Goal: Task Accomplishment & Management: Use online tool/utility

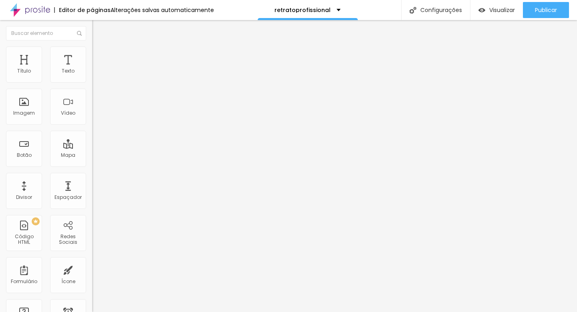
click at [99, 55] on font "Estilo" at bounding box center [105, 52] width 12 height 7
type input "18"
drag, startPoint x: 55, startPoint y: 120, endPoint x: 78, endPoint y: 121, distance: 22.9
type input "18"
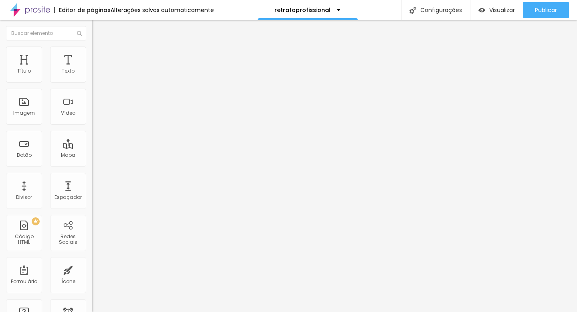
click at [92, 233] on input "range" at bounding box center [118, 236] width 52 height 6
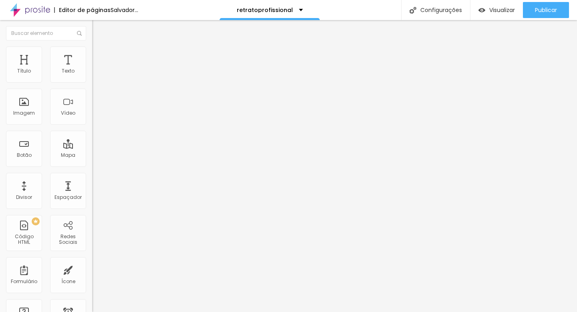
click at [92, 55] on img at bounding box center [95, 58] width 7 height 7
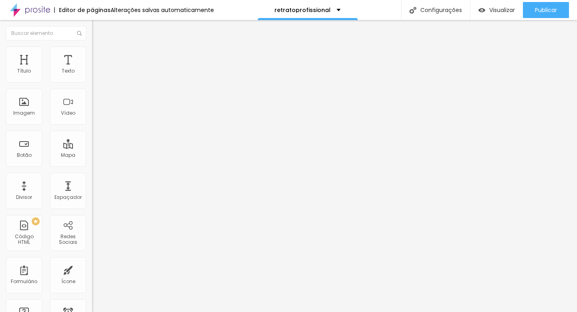
click at [92, 46] on img at bounding box center [95, 41] width 7 height 7
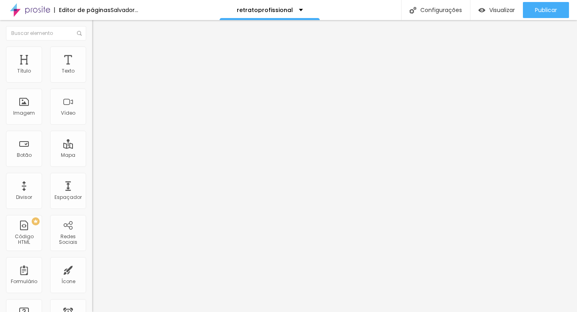
click at [92, 125] on span "Original" at bounding box center [101, 122] width 19 height 7
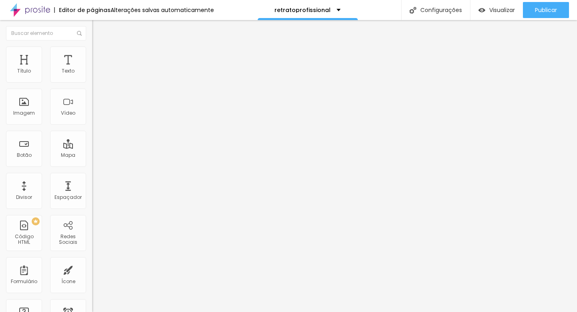
click at [92, 140] on span "Quadrado" at bounding box center [105, 136] width 26 height 7
click at [92, 135] on span "Padrão" at bounding box center [101, 131] width 18 height 7
click at [92, 130] on span "Cinema" at bounding box center [102, 126] width 20 height 7
click at [92, 143] on span "Quadrado" at bounding box center [105, 139] width 26 height 7
click at [92, 152] on div "Link" at bounding box center [138, 149] width 92 height 5
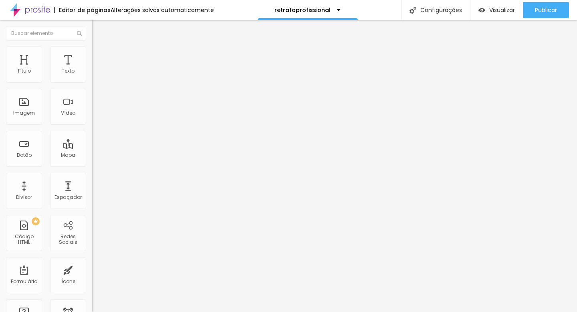
click at [92, 125] on font "Original" at bounding box center [101, 122] width 19 height 7
click at [92, 101] on img at bounding box center [95, 99] width 6 height 6
click at [92, 108] on img at bounding box center [95, 105] width 6 height 6
click at [92, 54] on li "Estilo" at bounding box center [138, 51] width 92 height 8
type input "4"
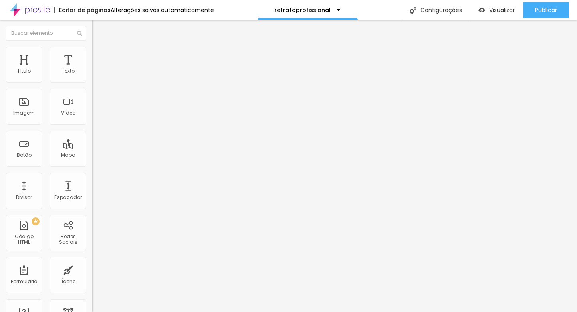
type input "4"
type input "25"
type input "32"
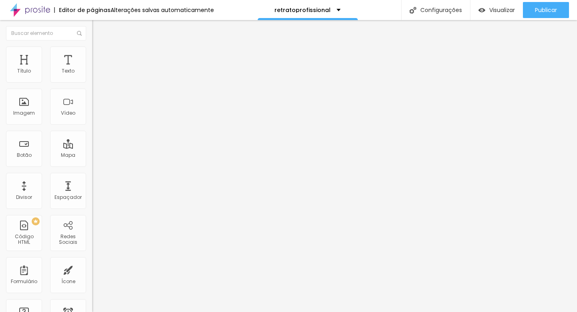
type input "45"
type input "51"
type input "55"
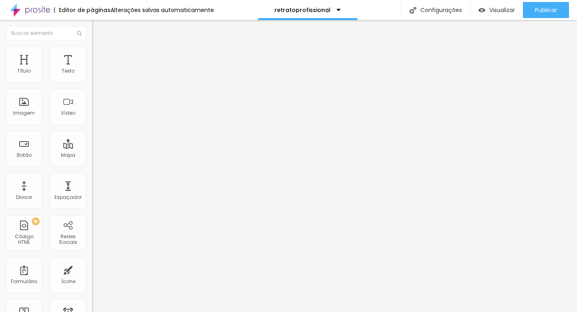
type input "55"
type input "63"
type input "70"
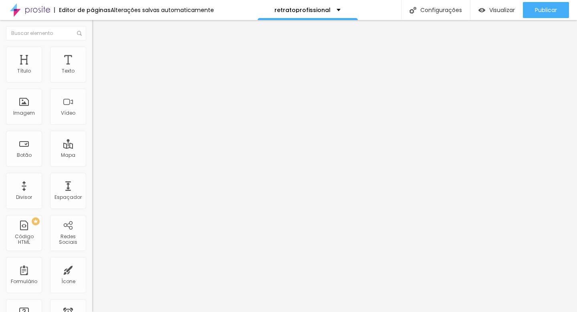
type input "73"
type input "76"
type input "79"
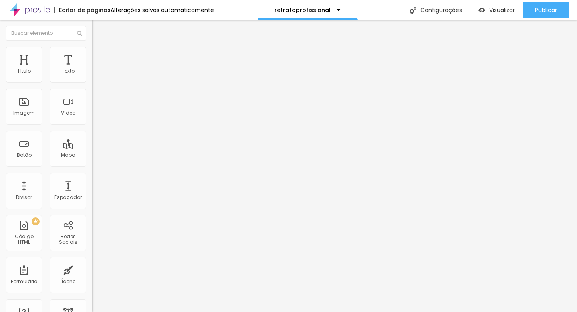
type input "79"
type input "81"
type input "84"
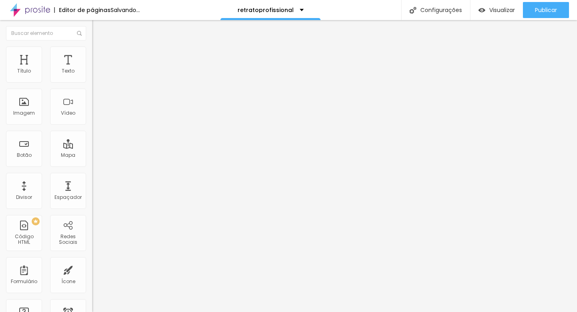
type input "88"
type input "91"
type input "94"
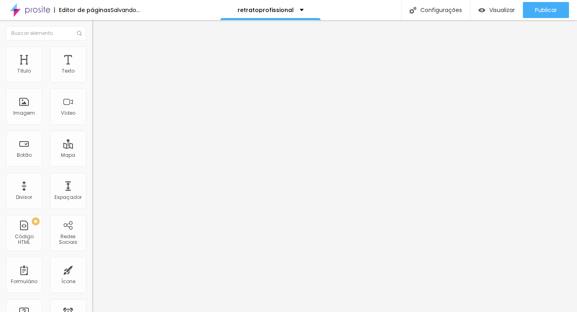
type input "94"
type input "96"
type input "98"
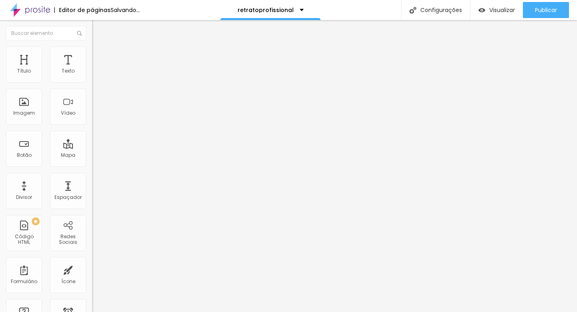
type input "99"
type input "100"
type input "93"
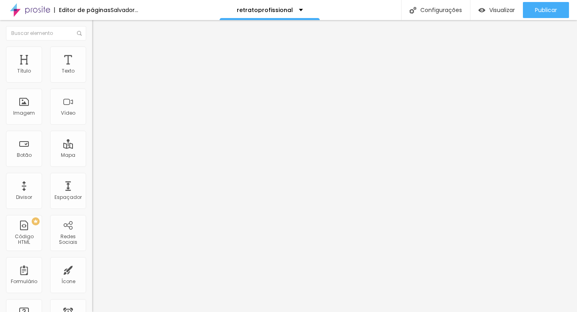
type input "93"
type input "88"
type input "81"
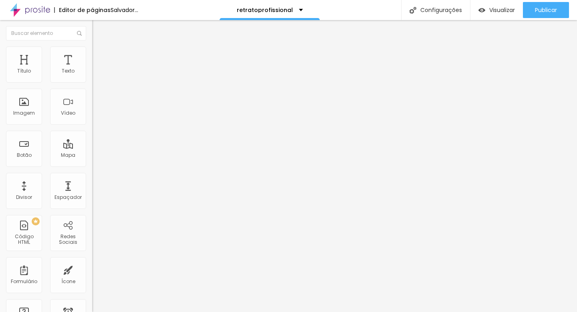
type input "73"
type input "65"
type input "55"
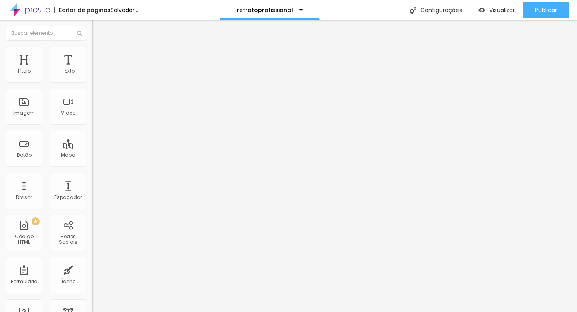
type input "55"
type input "46"
type input "36"
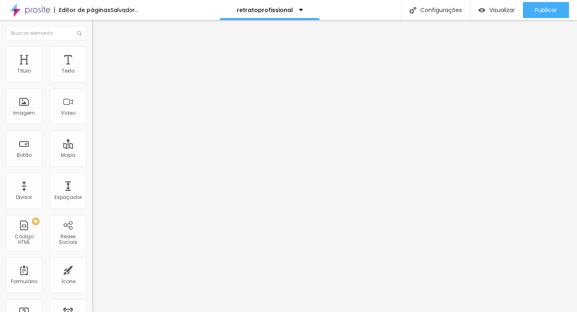
type input "28"
type input "11"
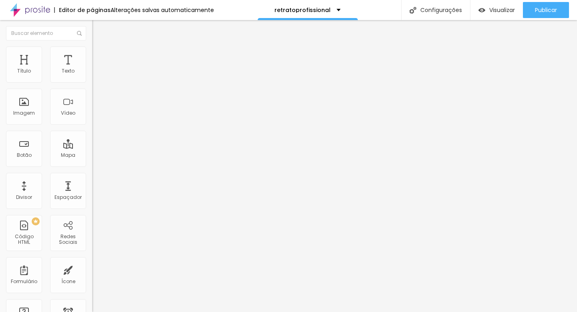
type input "4"
type input "0"
drag, startPoint x: 19, startPoint y: 101, endPoint x: 3, endPoint y: 103, distance: 15.8
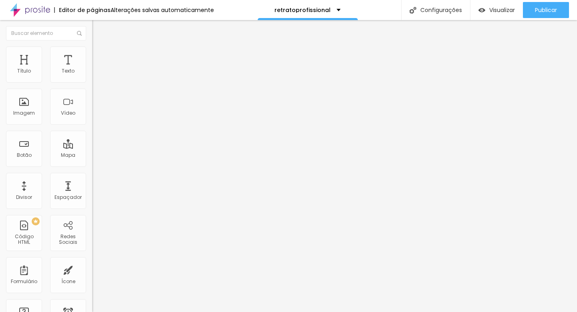
click at [92, 176] on input "range" at bounding box center [118, 179] width 52 height 6
click at [99, 57] on font "Avançado" at bounding box center [112, 60] width 26 height 7
click at [99, 55] on font "Estilo" at bounding box center [105, 52] width 12 height 7
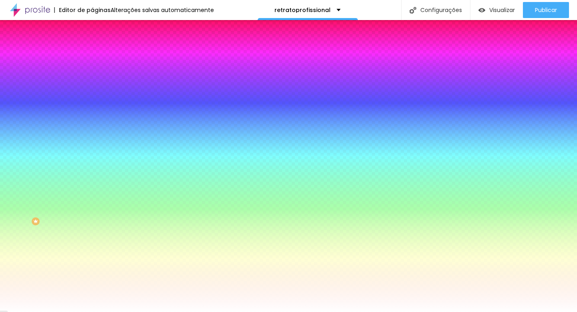
click at [92, 109] on div at bounding box center [138, 109] width 92 height 0
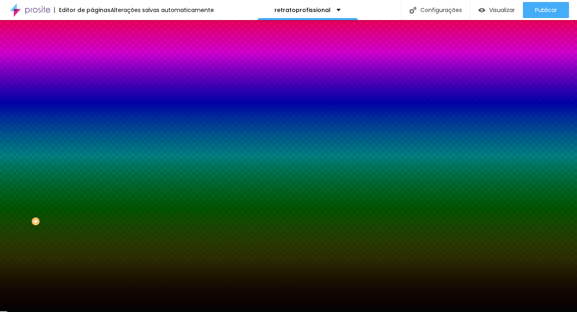
click at [13, 215] on div at bounding box center [288, 156] width 577 height 312
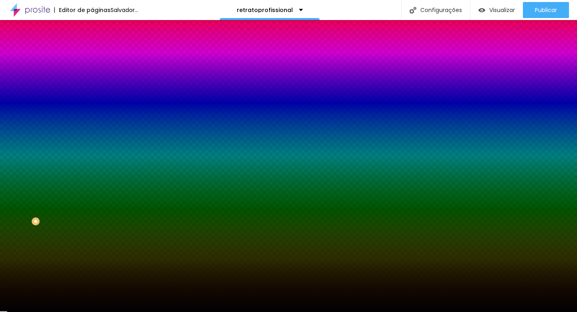
click at [92, 250] on div "Editar nulo Conteúdo Estilo Avançado Imagem de fundo Adicionar imagem Efeito da…" at bounding box center [138, 166] width 92 height 292
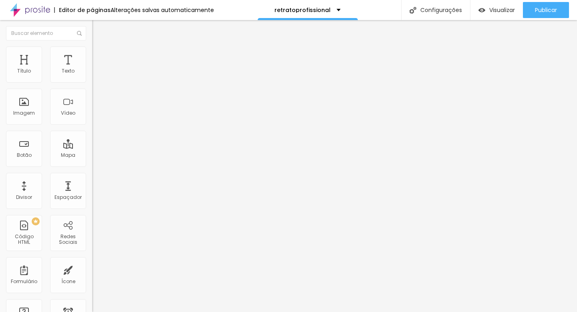
click at [92, 119] on button "button" at bounding box center [97, 114] width 11 height 8
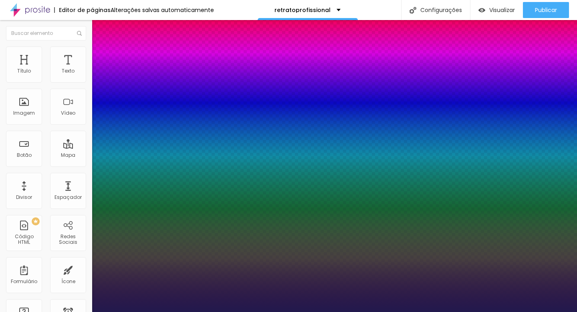
type input "1"
select select "AbrilFatface-Regular"
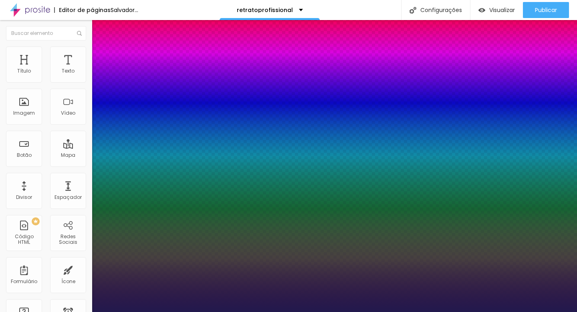
type input "1"
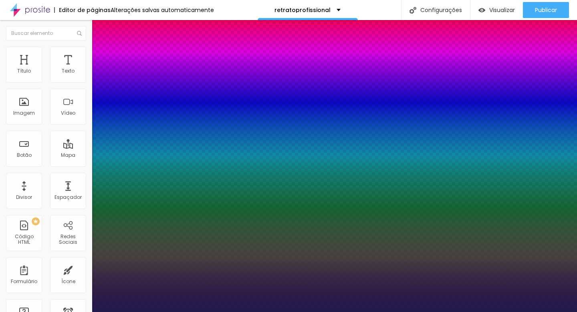
click at [348, 312] on div at bounding box center [288, 312] width 577 height 0
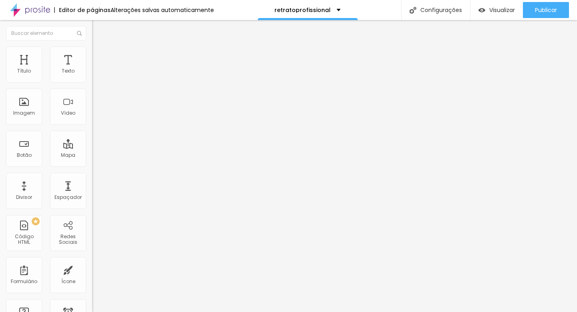
click at [95, 116] on icon "button" at bounding box center [97, 113] width 5 height 5
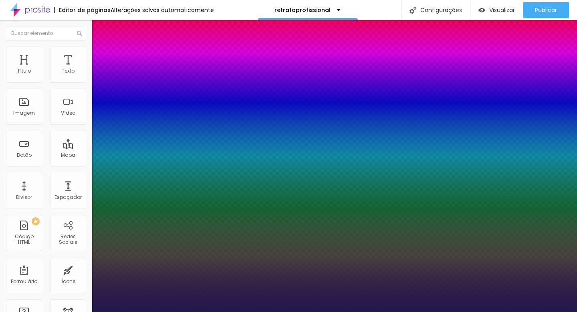
type input "1"
type input "15"
type input "1"
type input "18"
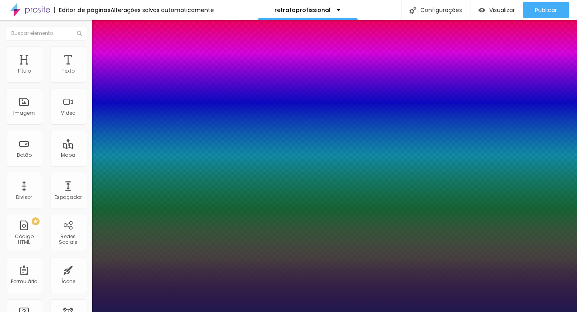
type input "18"
type input "1"
type input "19"
type input "1"
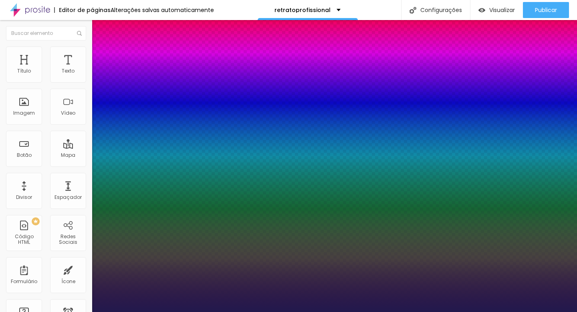
type input "20"
type input "1"
type input "23"
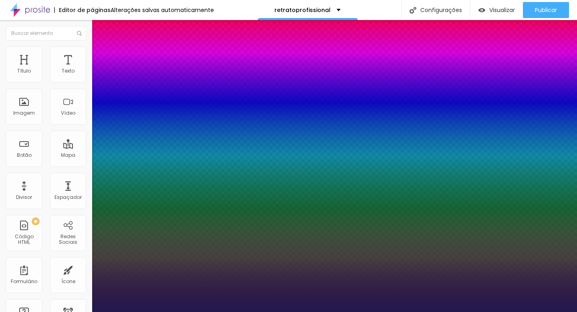
type input "1"
type input "24"
type input "1"
type input "25"
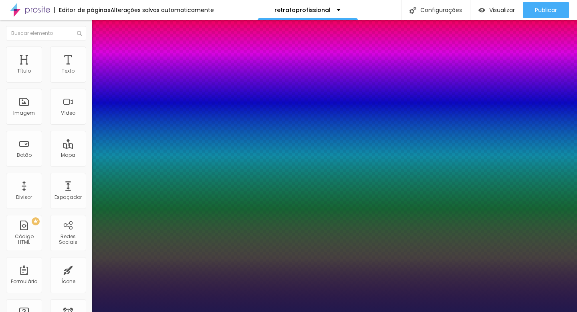
type input "25"
type input "1"
type input "26"
type input "1"
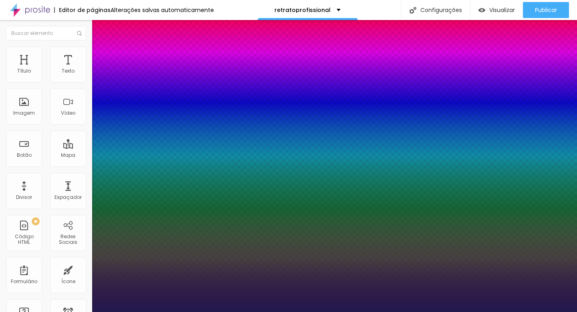
type input "28"
type input "1"
type input "29"
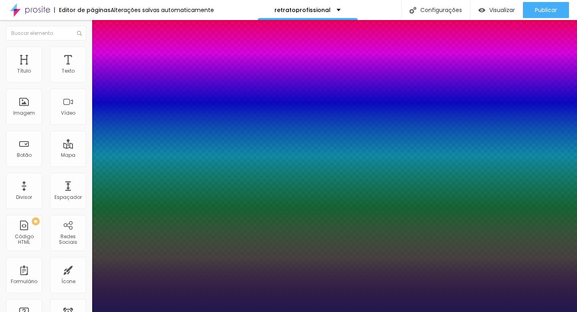
type input "1"
type input "30"
type input "1"
type input "31"
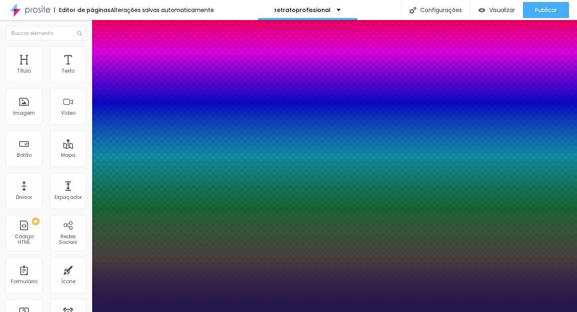
type input "31"
type input "1"
type input "32"
type input "1"
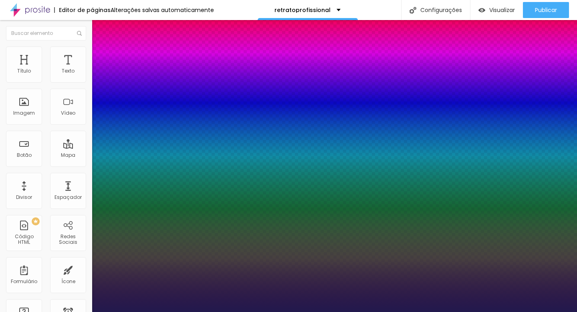
type input "33"
type input "1"
type input "34"
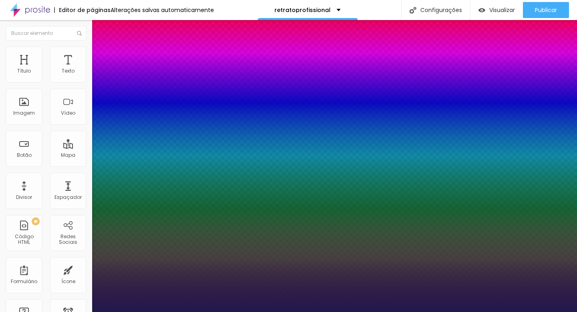
type input "1"
type input "35"
type input "1"
type input "36"
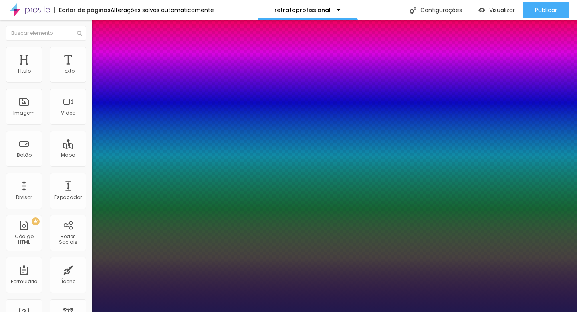
type input "36"
type input "1"
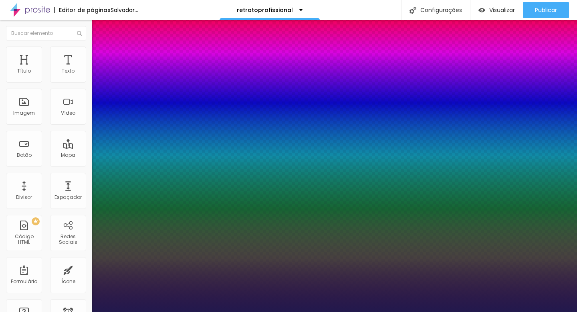
drag, startPoint x: 107, startPoint y: 225, endPoint x: 121, endPoint y: 226, distance: 13.6
type input "36"
type input "1"
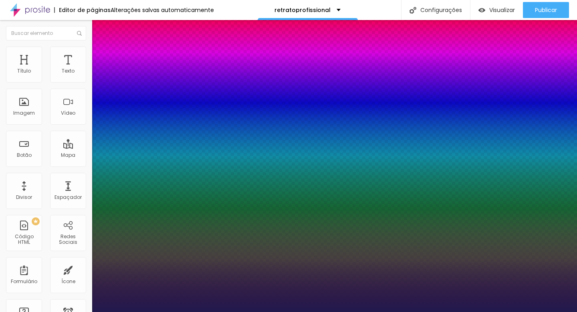
click at [209, 312] on div at bounding box center [288, 312] width 577 height 0
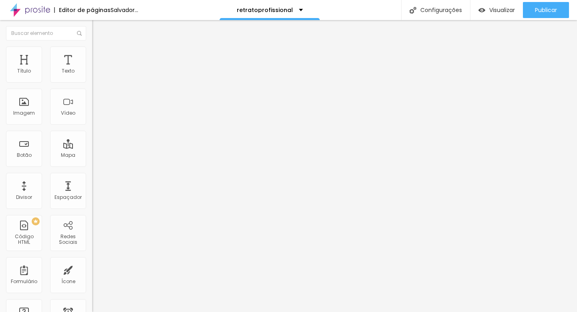
click at [92, 51] on img at bounding box center [95, 50] width 7 height 7
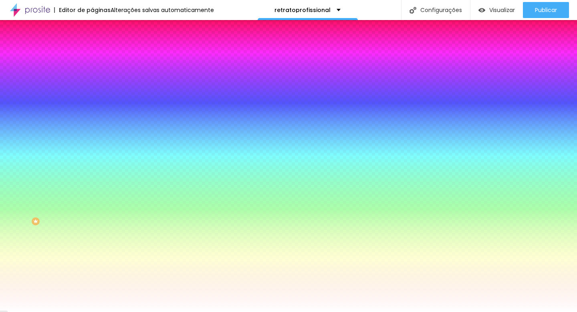
click at [92, 109] on div at bounding box center [138, 109] width 92 height 0
click at [14, 215] on div at bounding box center [288, 156] width 577 height 312
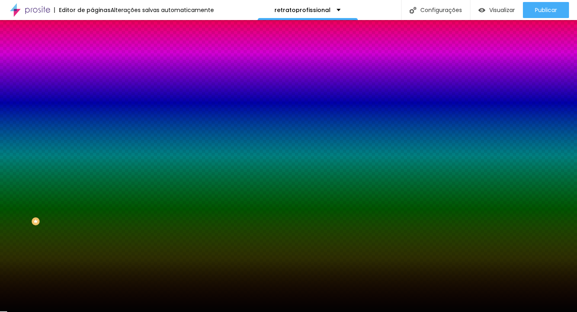
click at [92, 255] on div "Editar nulo Conteúdo Estilo Avançado Imagem de fundo Adicionar imagem Efeito da…" at bounding box center [138, 166] width 92 height 292
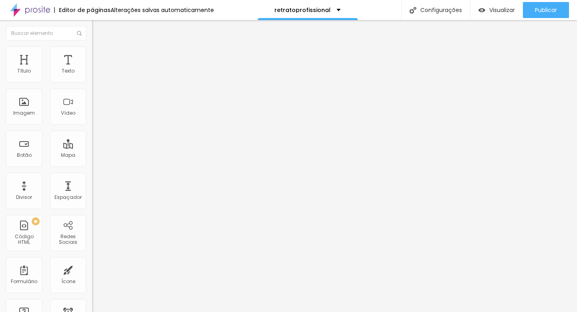
click at [99, 55] on font "Estilo" at bounding box center [105, 52] width 12 height 7
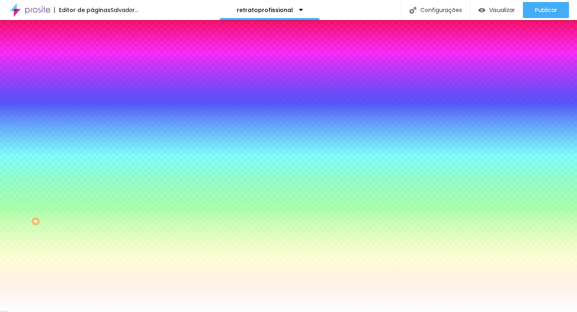
click at [92, 109] on div at bounding box center [138, 109] width 92 height 0
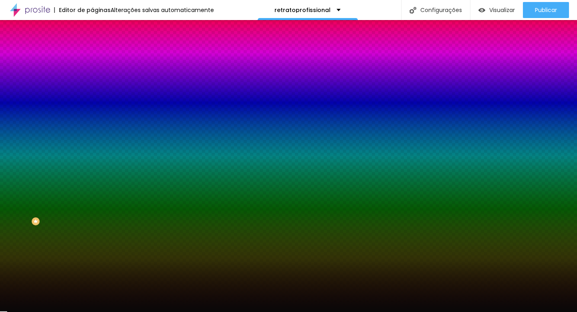
click at [14, 214] on div at bounding box center [288, 156] width 577 height 312
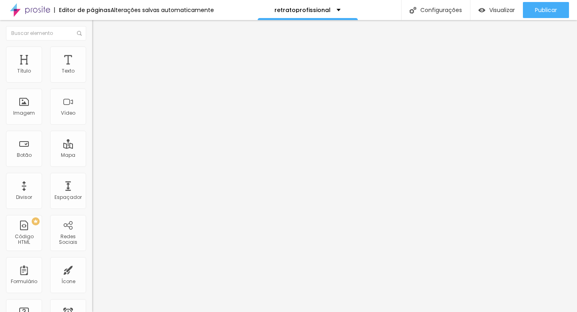
click at [96, 115] on icon "button" at bounding box center [97, 113] width 3 height 3
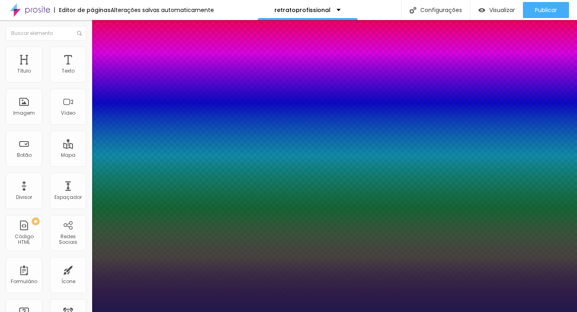
type input "1"
type input "29"
type input "1"
type input "30"
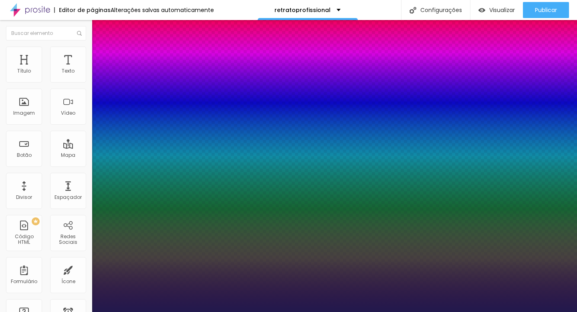
type input "1"
type input "31"
type input "1"
type input "32"
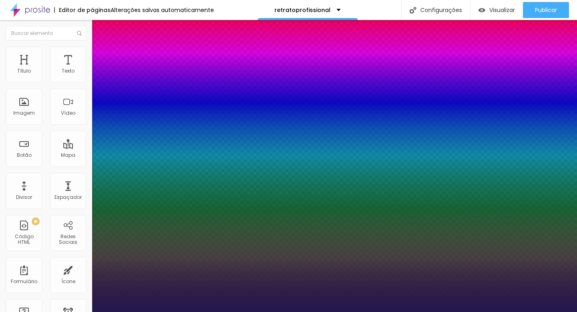
type input "32"
type input "1"
type input "33"
type input "1"
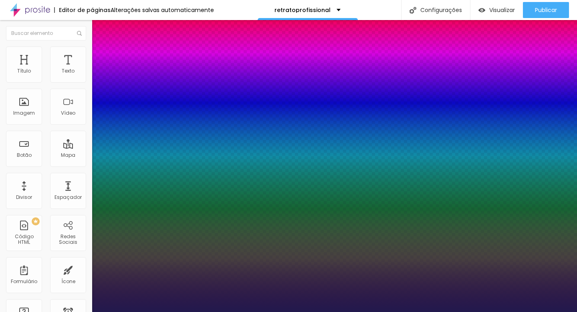
type input "34"
type input "1"
type input "35"
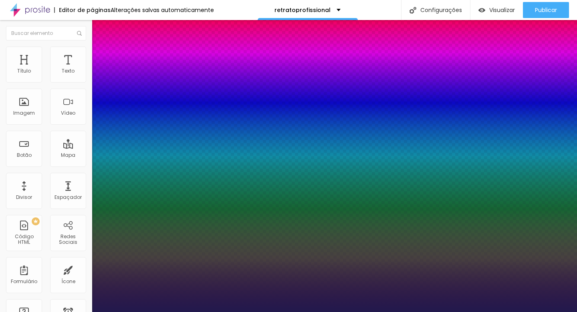
type input "1"
type input "36"
type input "1"
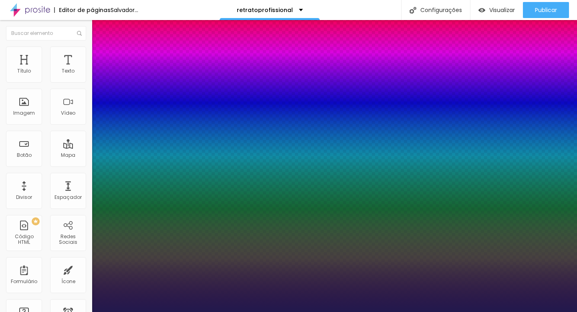
type input "37"
type input "1"
type input "38"
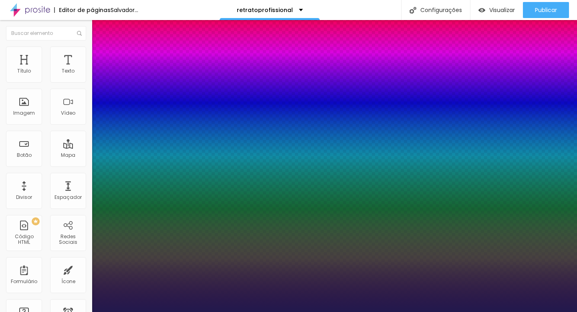
type input "1"
type input "39"
type input "1"
type input "40"
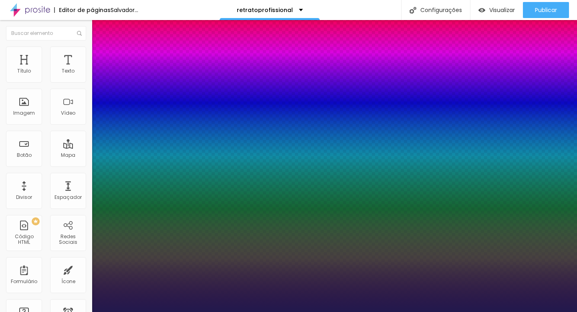
type input "40"
type input "1"
type input "41"
type input "1"
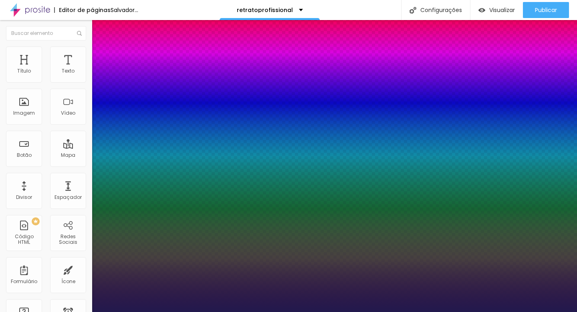
type input "42"
type input "1"
type input "43"
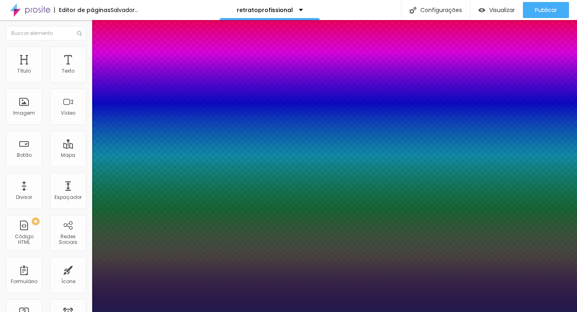
type input "1"
type input "44"
type input "1"
type input "45"
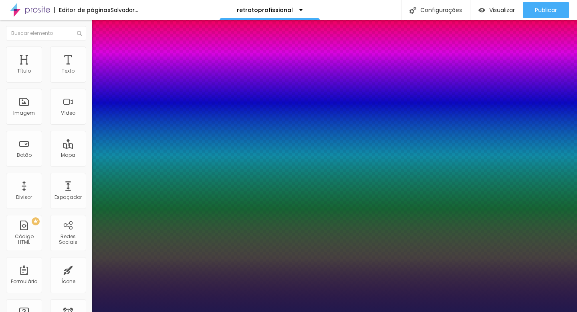
type input "45"
type input "1"
type input "46"
type input "1"
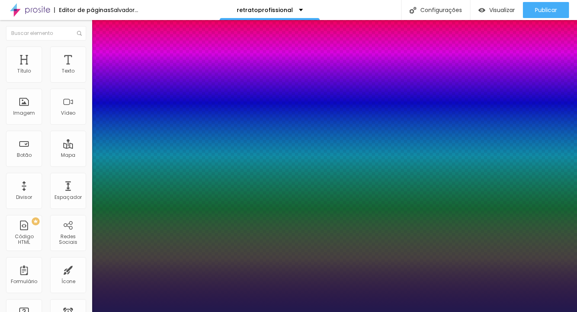
type input "47"
type input "1"
type input "48"
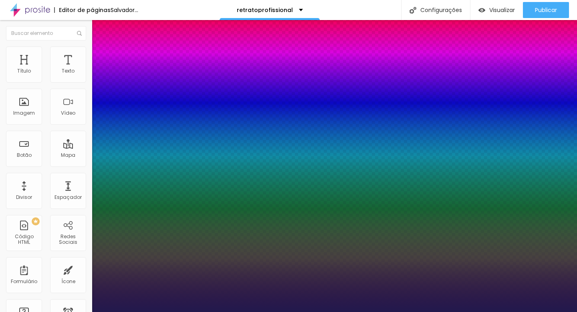
type input "1"
type input "49"
type input "1"
type input "50"
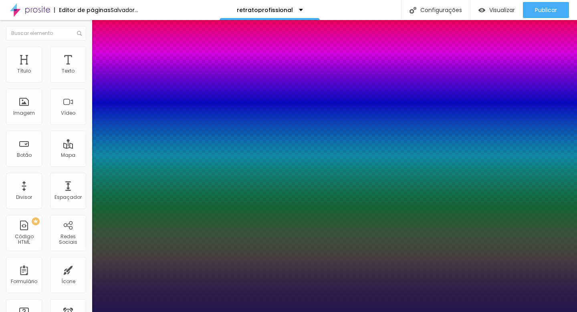
type input "50"
type input "1"
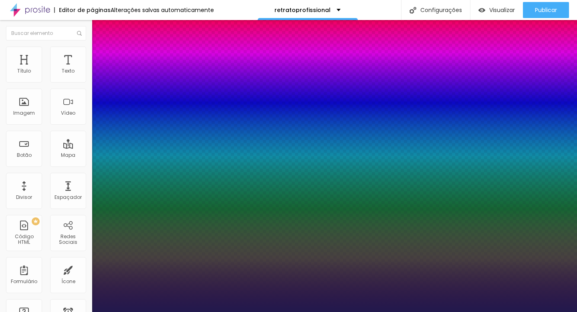
drag, startPoint x: 116, startPoint y: 225, endPoint x: 129, endPoint y: 228, distance: 13.1
type input "50"
click at [270, 312] on div at bounding box center [288, 312] width 577 height 0
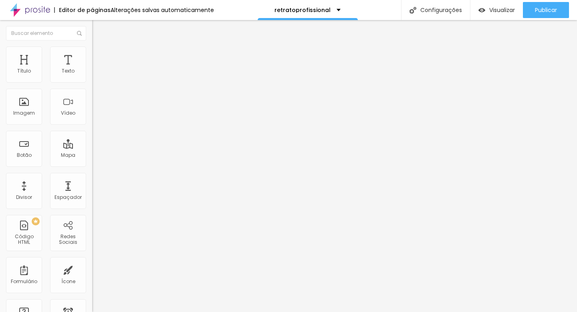
click at [92, 73] on font "Encaixotado" at bounding box center [107, 69] width 31 height 7
click at [92, 85] on span "Completo" at bounding box center [104, 82] width 24 height 7
click at [96, 115] on icon "button" at bounding box center [97, 113] width 3 height 3
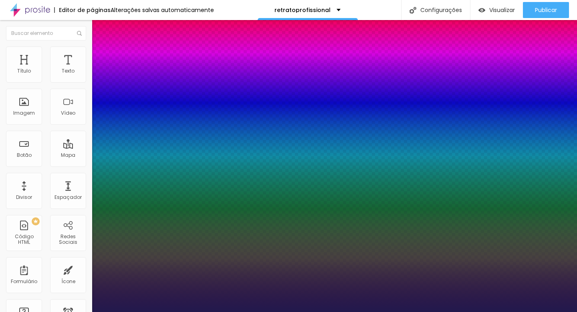
type input "1"
type input "33"
type input "1"
type input "37"
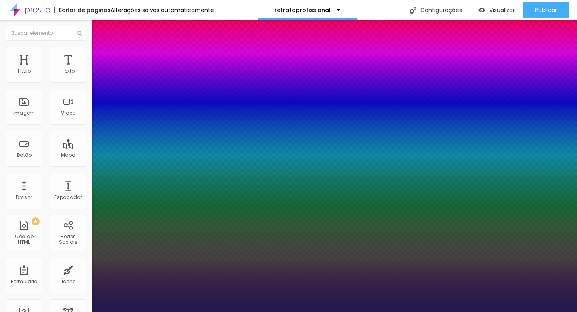
type input "37"
type input "1"
type input "38"
drag, startPoint x: 116, startPoint y: 226, endPoint x: 128, endPoint y: 228, distance: 11.7
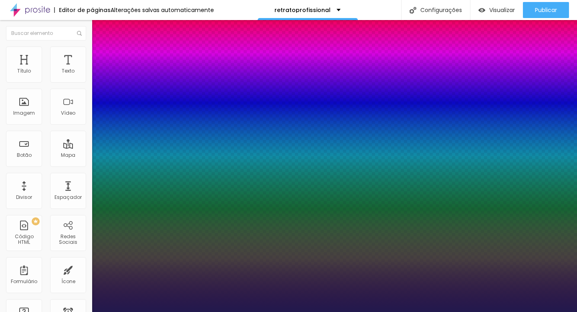
click at [273, 312] on div at bounding box center [288, 312] width 577 height 0
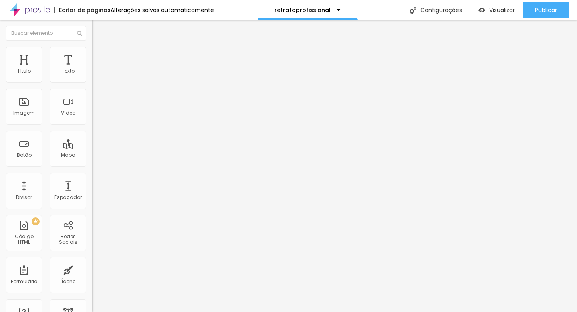
click at [99, 55] on font "Estilo" at bounding box center [105, 52] width 12 height 7
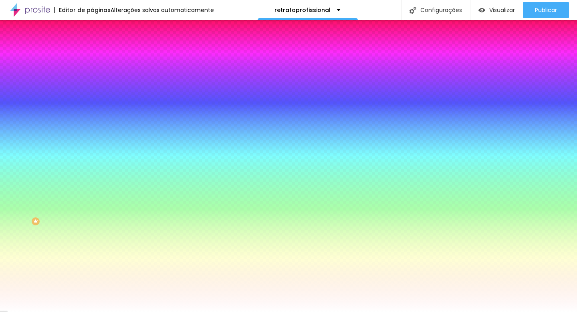
click at [92, 109] on div at bounding box center [138, 109] width 92 height 0
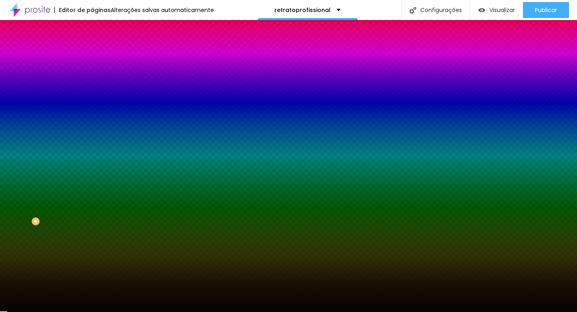
click at [14, 214] on div at bounding box center [288, 156] width 577 height 312
click at [92, 253] on div "Editar nulo Conteúdo Estilo Avançado Imagem de fundo Adicionar imagem Efeito da…" at bounding box center [138, 166] width 92 height 292
click at [92, 46] on img at bounding box center [95, 41] width 7 height 7
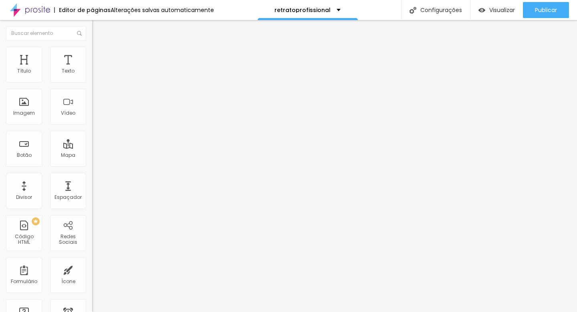
click at [92, 73] on div "Modo Encaixotado Encaixotado Completo" at bounding box center [138, 74] width 92 height 22
click at [92, 73] on font "Encaixotado" at bounding box center [107, 69] width 31 height 7
click at [92, 85] on span "Completo" at bounding box center [104, 82] width 24 height 7
click at [95, 75] on icon "button" at bounding box center [97, 72] width 5 height 5
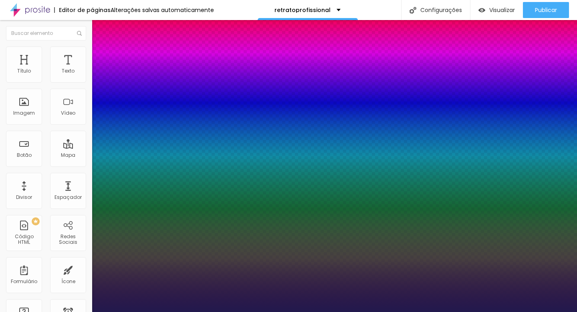
click at [61, 312] on div at bounding box center [288, 312] width 577 height 0
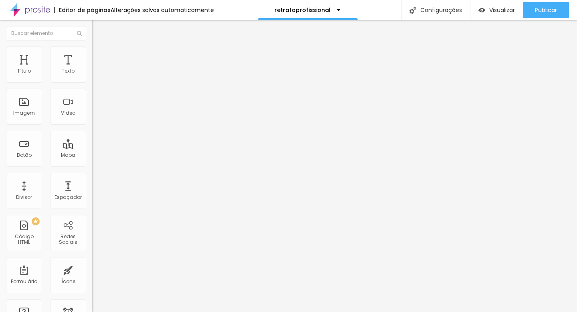
click at [92, 54] on li "Estilo" at bounding box center [138, 51] width 92 height 8
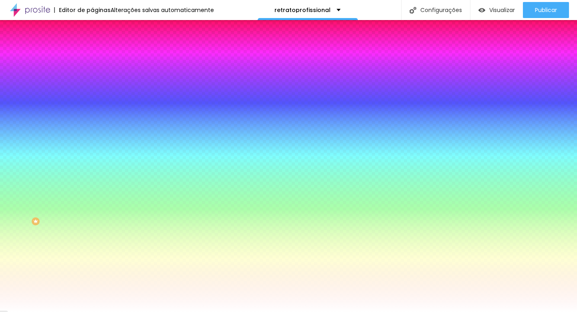
click at [92, 47] on li "Conteúdo" at bounding box center [138, 42] width 92 height 8
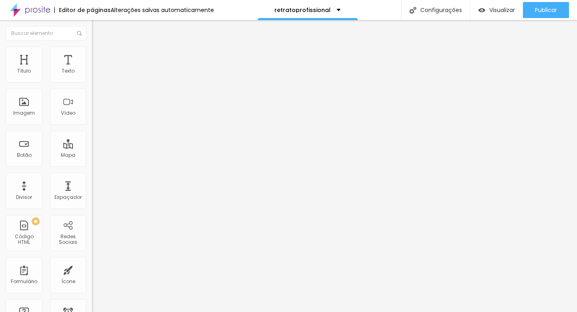
click at [95, 75] on icon "button" at bounding box center [97, 72] width 5 height 5
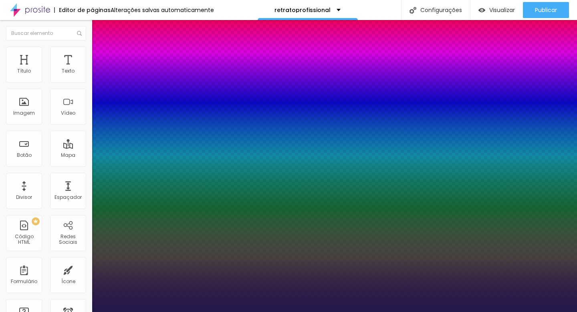
click at [236, 312] on div at bounding box center [288, 312] width 577 height 0
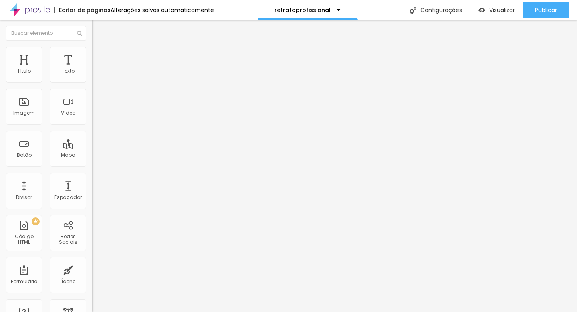
click at [96, 74] on icon "button" at bounding box center [97, 72] width 3 height 3
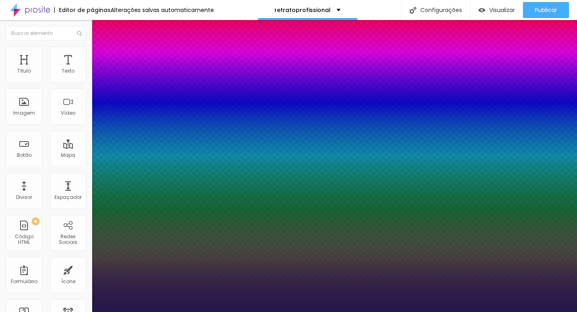
click at [224, 312] on div at bounding box center [288, 312] width 577 height 0
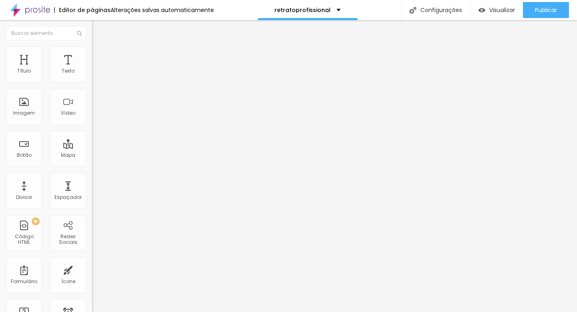
click at [95, 75] on icon "button" at bounding box center [97, 72] width 5 height 5
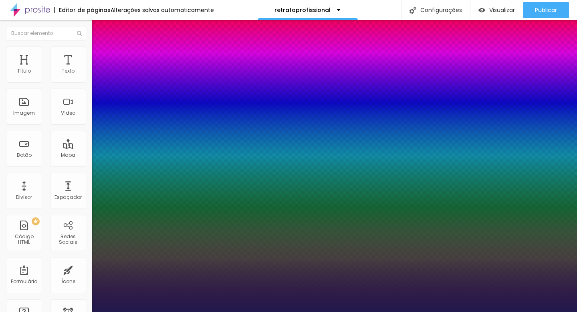
click at [205, 312] on div at bounding box center [288, 312] width 577 height 0
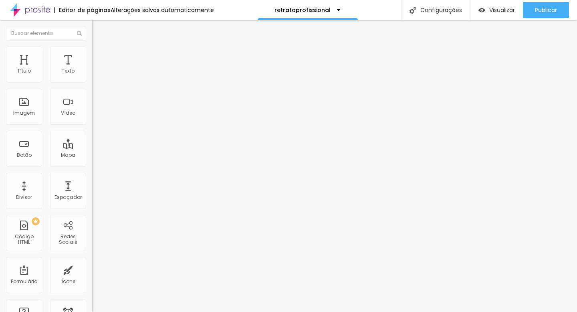
click at [99, 55] on font "Estilo" at bounding box center [105, 52] width 12 height 7
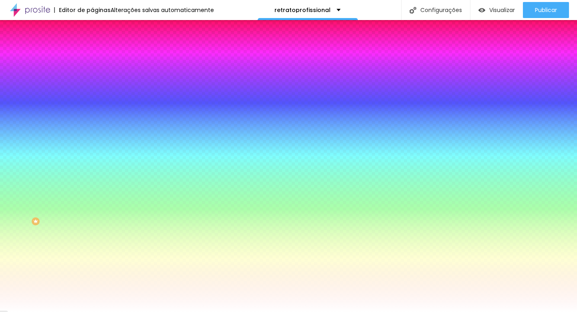
click at [92, 109] on div at bounding box center [138, 109] width 92 height 0
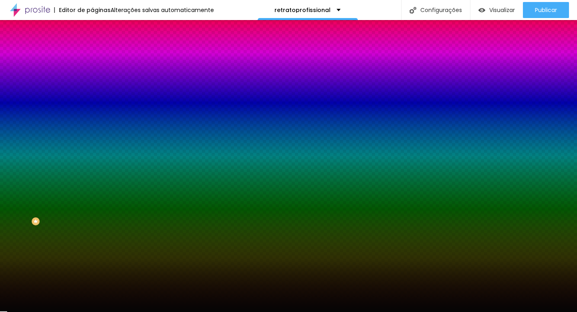
click at [14, 214] on div at bounding box center [288, 156] width 577 height 312
click at [92, 238] on div "Editar nulo Conteúdo Estilo Avançado Imagem de fundo Adicionar imagem Efeito da…" at bounding box center [138, 166] width 92 height 292
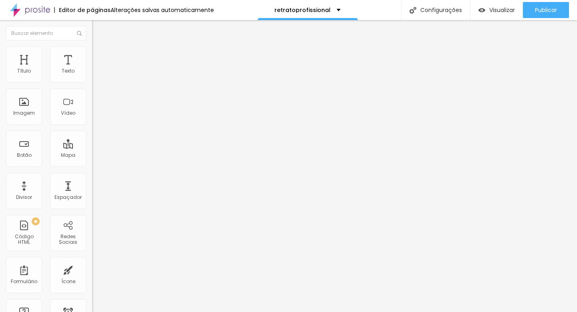
click at [99, 55] on font "Estilo" at bounding box center [105, 52] width 12 height 7
click at [95, 126] on img at bounding box center [97, 128] width 5 height 5
click at [92, 222] on div "Editar nulo Conteúdo Estilo Avançado Visual 18 Tamanho do texto Cor Verde claro…" at bounding box center [138, 166] width 92 height 292
click at [99, 55] on font "Estilo" at bounding box center [105, 52] width 12 height 7
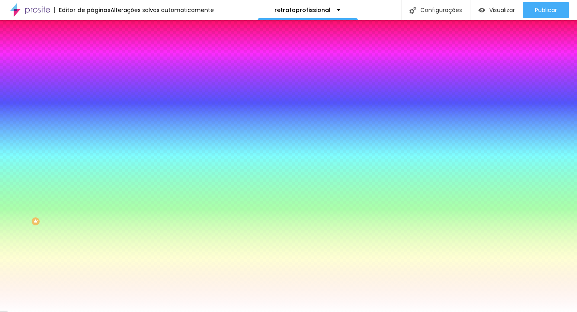
click at [92, 109] on div at bounding box center [138, 109] width 92 height 0
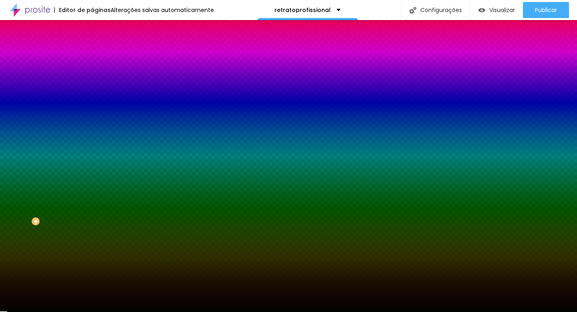
click at [14, 215] on div at bounding box center [288, 156] width 577 height 312
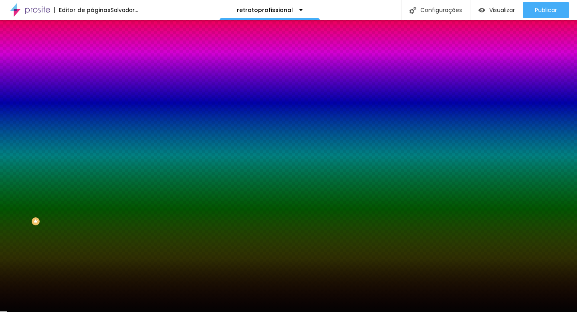
click at [92, 280] on div "Editar nulo Conteúdo Estilo Avançado Imagem de fundo Adicionar imagem Efeito da…" at bounding box center [138, 166] width 92 height 292
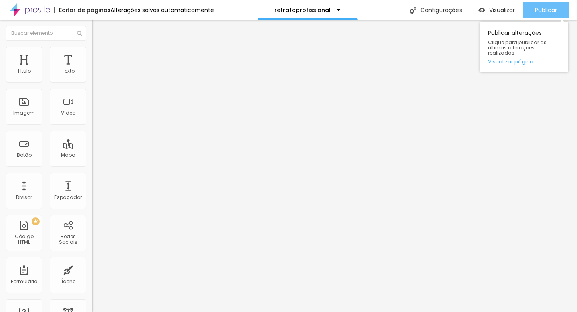
click at [544, 6] on font "Publicar" at bounding box center [546, 10] width 22 height 8
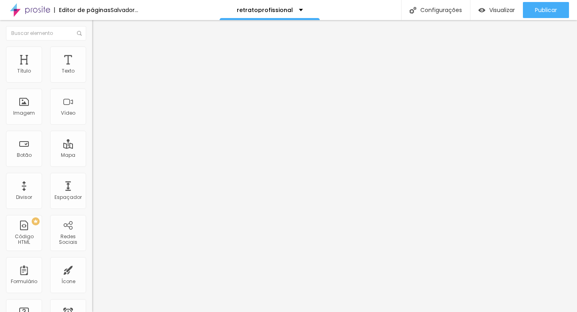
click at [92, 69] on span "Trocar imagem" at bounding box center [114, 65] width 44 height 7
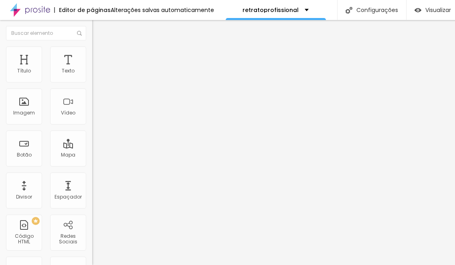
click at [156, 270] on div at bounding box center [227, 270] width 455 height 0
click at [160, 270] on div at bounding box center [227, 270] width 455 height 0
click at [158, 270] on div at bounding box center [227, 270] width 455 height 0
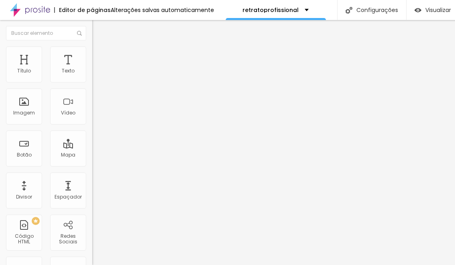
click at [97, 69] on font "Trocar imagem" at bounding box center [116, 65] width 39 height 7
click at [162, 265] on div "Subindo 0/0 arquivos" at bounding box center [227, 267] width 455 height 5
click at [97, 69] on font "Adicionar imagem" at bounding box center [120, 65] width 47 height 7
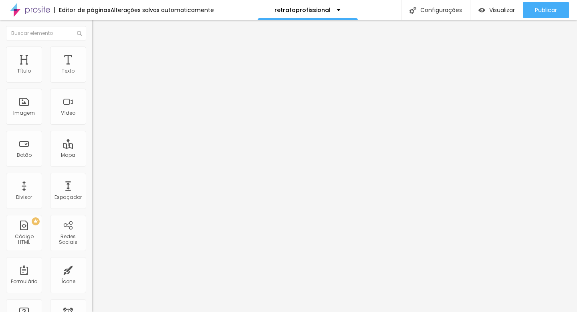
click at [92, 125] on font "Original" at bounding box center [101, 122] width 19 height 7
click at [92, 140] on span "Quadrado" at bounding box center [105, 136] width 26 height 7
click at [92, 148] on span "Original" at bounding box center [101, 144] width 19 height 7
click at [92, 125] on font "Original" at bounding box center [101, 122] width 19 height 7
click at [99, 55] on font "Estilo" at bounding box center [105, 52] width 12 height 7
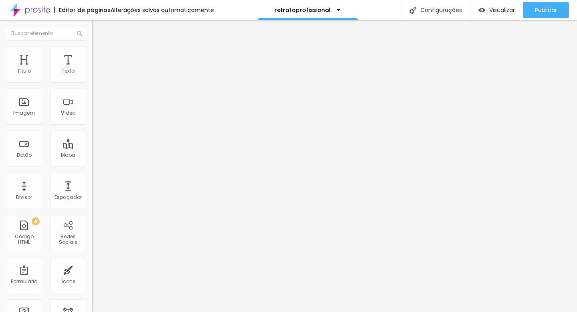
type input "70"
click at [92, 82] on input "range" at bounding box center [118, 79] width 52 height 6
type input "50"
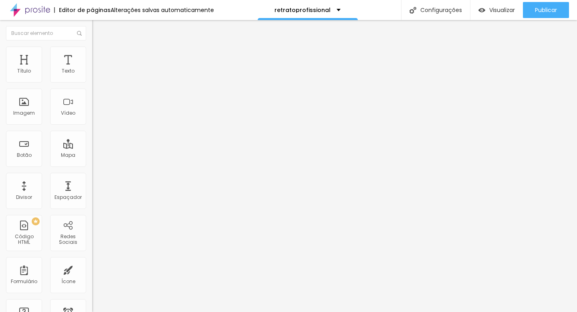
click at [92, 82] on input "range" at bounding box center [118, 79] width 52 height 6
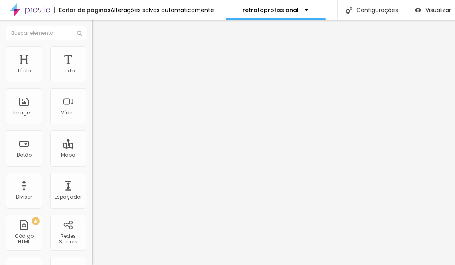
click at [97, 69] on font "Adicionar imagem" at bounding box center [120, 65] width 47 height 7
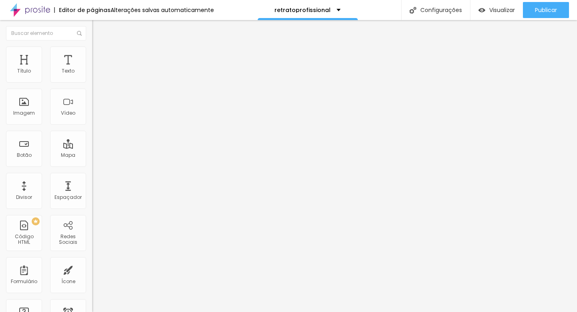
click at [92, 125] on font "Original" at bounding box center [101, 122] width 19 height 7
click at [92, 139] on div "Quadrado 1:1" at bounding box center [138, 136] width 92 height 5
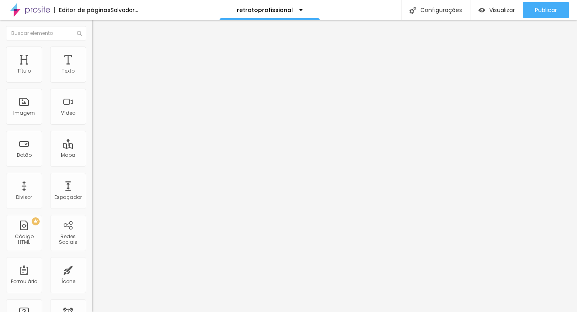
click at [92, 147] on div "Original" at bounding box center [138, 144] width 92 height 5
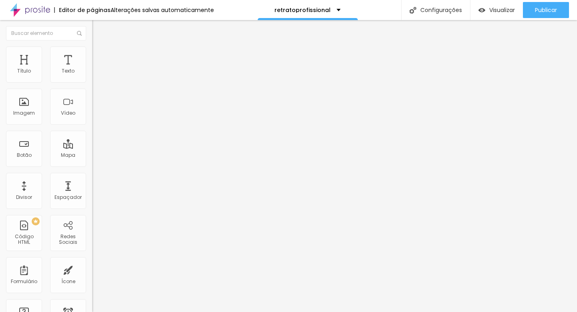
click at [92, 47] on li "Estilo" at bounding box center [138, 51] width 92 height 8
type input "50"
click at [92, 82] on input "range" at bounding box center [118, 79] width 52 height 6
click at [98, 28] on img "button" at bounding box center [101, 29] width 6 height 6
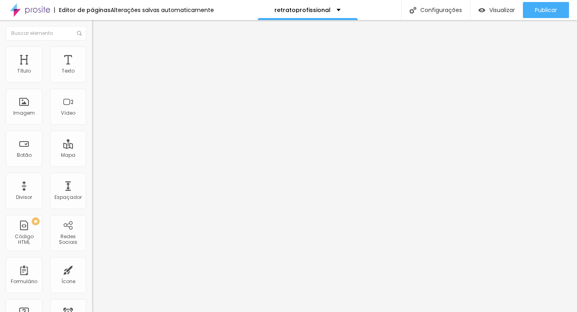
click at [92, 49] on img at bounding box center [95, 50] width 7 height 7
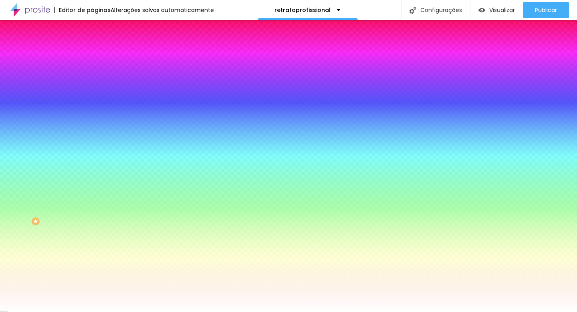
click at [136, 72] on img at bounding box center [138, 69] width 5 height 5
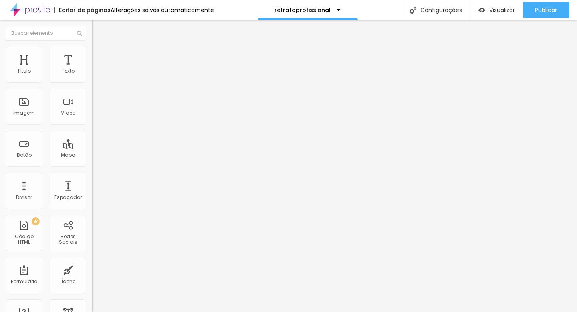
click at [97, 69] on font "Adicionar imagem" at bounding box center [120, 65] width 47 height 7
click at [95, 116] on icon "button" at bounding box center [96, 116] width 2 height 2
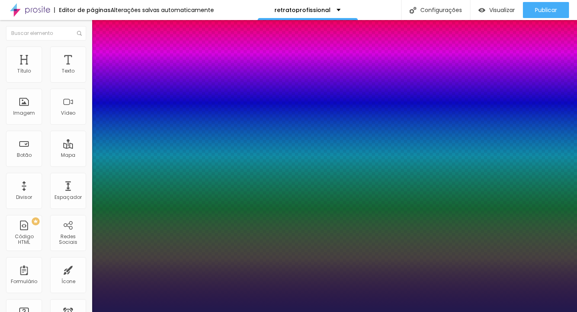
type input "1"
select select "AbrilFatface-Regular"
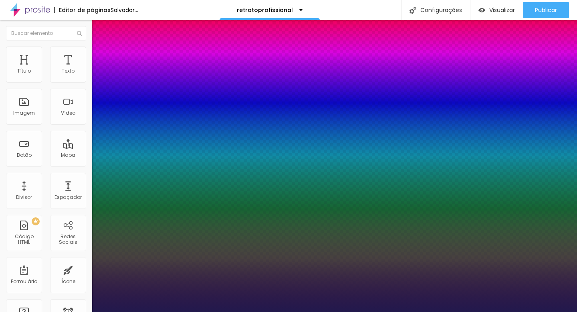
type input "1"
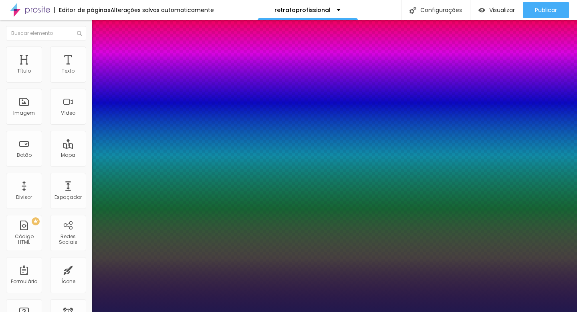
type input "21"
type input "1"
type input "22"
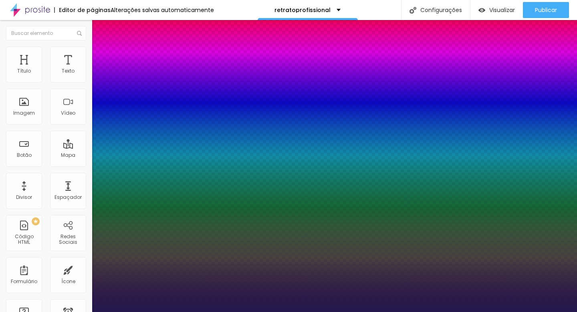
type input "1"
type input "24"
type input "1"
type input "25"
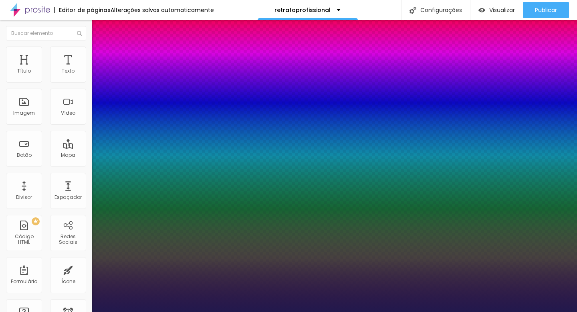
type input "25"
type input "1"
type input "26"
type input "1"
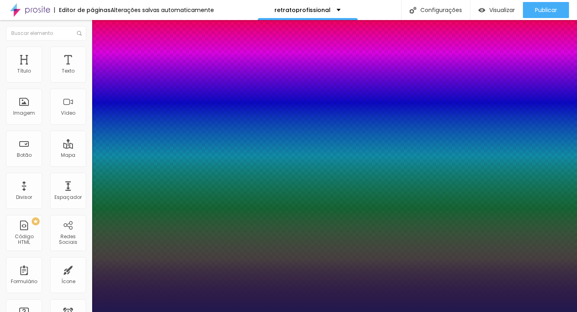
type input "27"
type input "1"
type input "28"
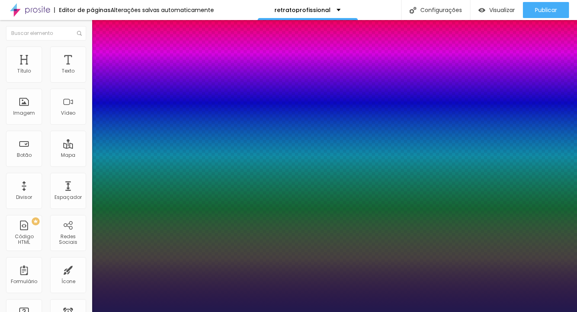
type input "1"
type input "29"
type input "1"
type input "30"
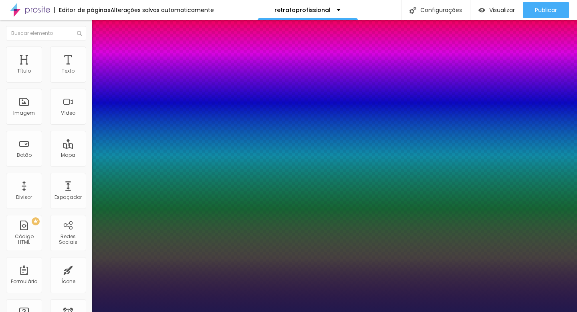
type input "30"
type input "1"
type input "31"
type input "1"
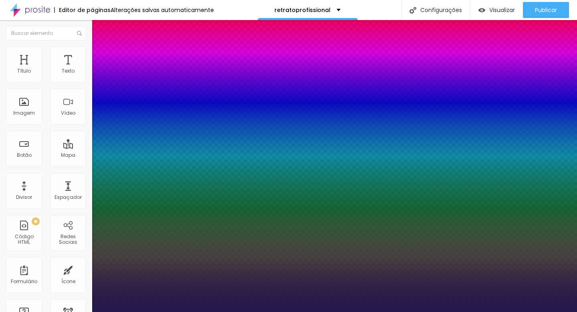
type input "32"
type input "1"
type input "33"
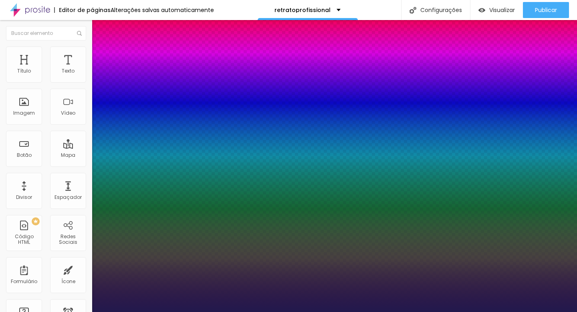
type input "1"
type input "34"
type input "1"
type input "35"
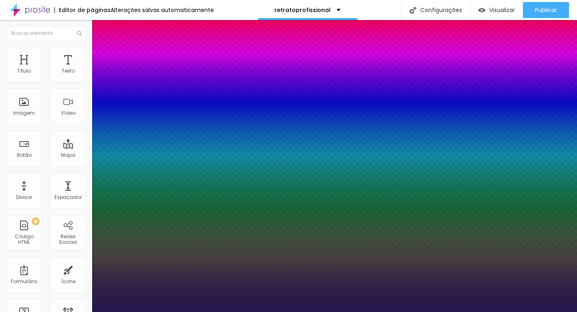
type input "35"
type input "1"
type input "36"
type input "1"
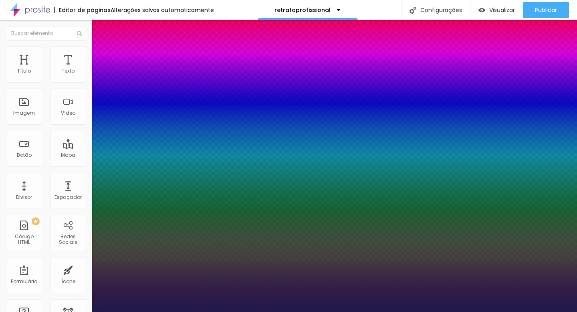
type input "37"
type input "1"
type input "38"
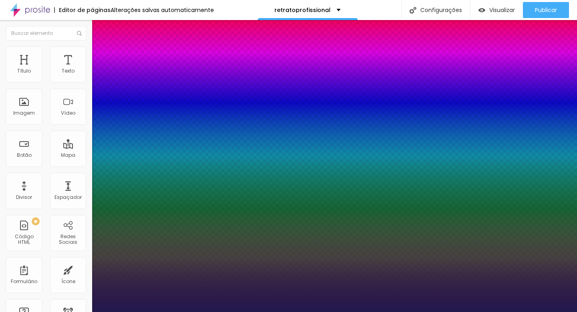
type input "1"
type input "39"
type input "1"
type input "40"
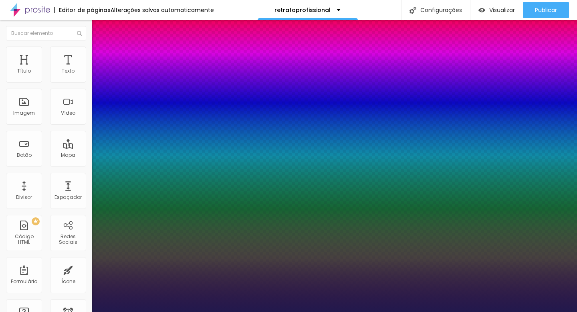
type input "40"
type input "1"
type input "39"
type input "1"
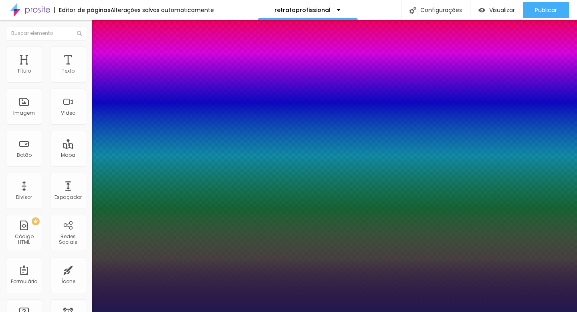
type input "38"
type input "1"
type input "37"
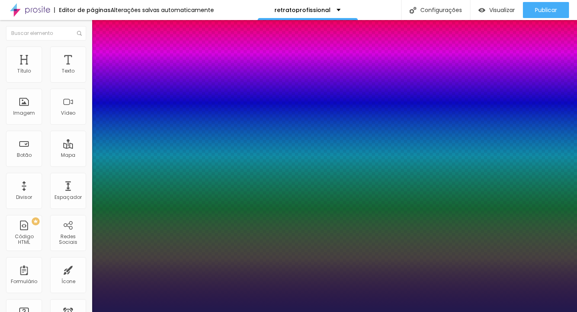
type input "1"
type input "36"
type input "1"
type input "35"
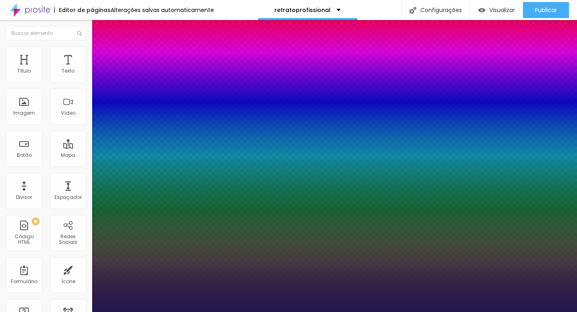
type input "35"
type input "1"
type input "34"
type input "1"
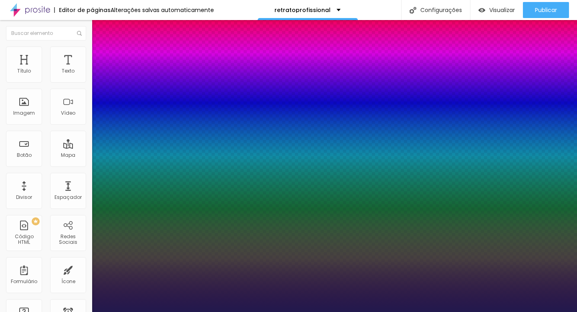
drag, startPoint x: 111, startPoint y: 224, endPoint x: 119, endPoint y: 223, distance: 8.1
type input "34"
type input "1"
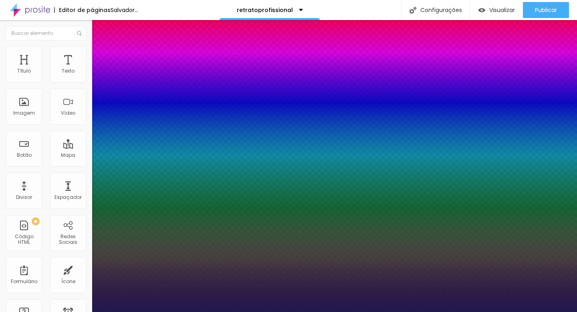
click at [291, 265] on div at bounding box center [288, 312] width 577 height 0
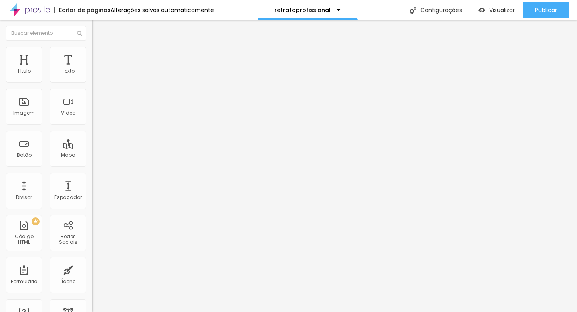
click at [92, 125] on span "Original" at bounding box center [101, 122] width 19 height 7
click at [92, 140] on span "Quadrado" at bounding box center [105, 136] width 26 height 7
click at [92, 50] on img at bounding box center [95, 50] width 7 height 7
click at [92, 83] on div at bounding box center [138, 79] width 92 height 7
type input "95"
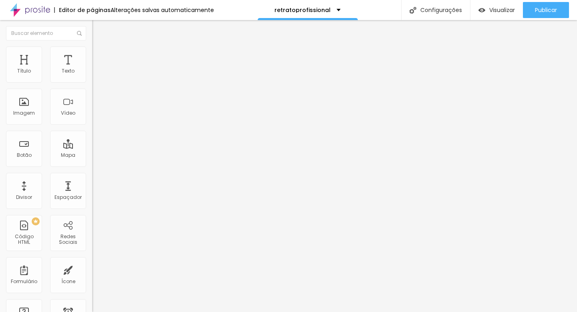
type input "95"
type input "90"
type input "85"
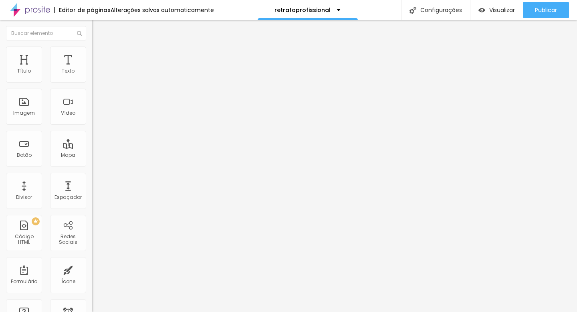
type input "80"
type input "75"
type input "70"
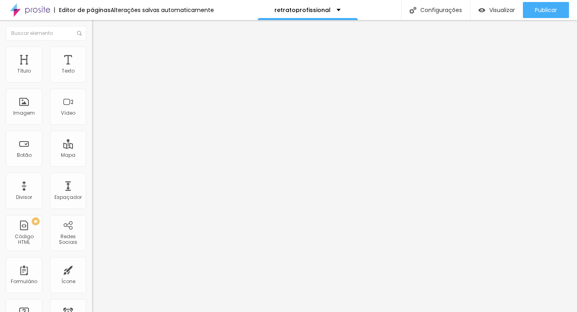
type input "70"
type input "65"
drag, startPoint x: 82, startPoint y: 85, endPoint x: 54, endPoint y: 87, distance: 28.5
type input "65"
click at [92, 82] on input "range" at bounding box center [118, 79] width 52 height 6
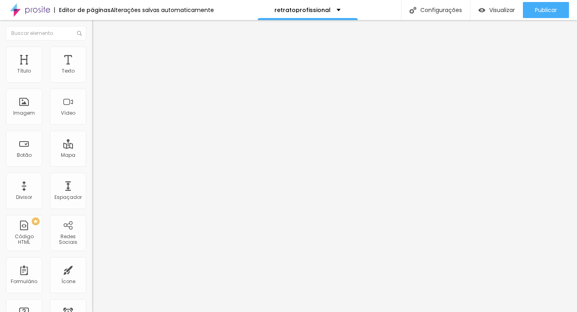
type input "60"
type input "55"
type input "50"
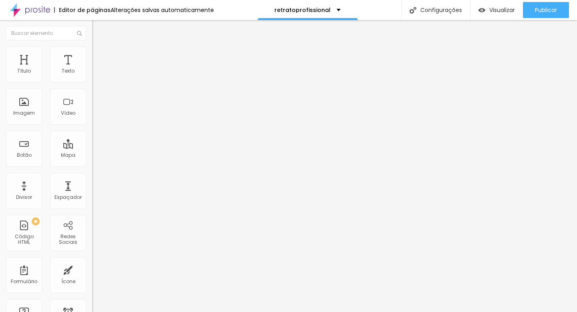
type input "50"
drag, startPoint x: 55, startPoint y: 84, endPoint x: 43, endPoint y: 85, distance: 12.1
click at [92, 82] on input "range" at bounding box center [118, 79] width 52 height 6
click at [99, 47] on font "Conteúdo" at bounding box center [111, 43] width 25 height 7
click at [92, 125] on font "1:1 Quadrado" at bounding box center [108, 122] width 32 height 7
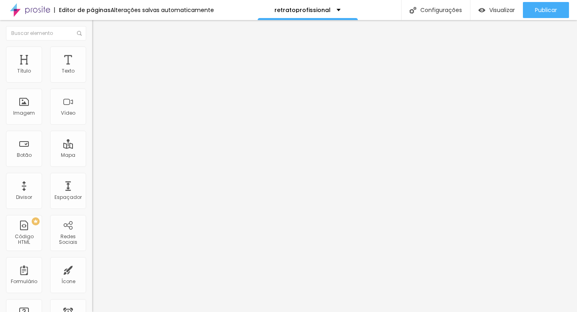
click at [92, 148] on span "Original" at bounding box center [101, 144] width 19 height 7
click at [99, 55] on font "Estilo" at bounding box center [105, 52] width 12 height 7
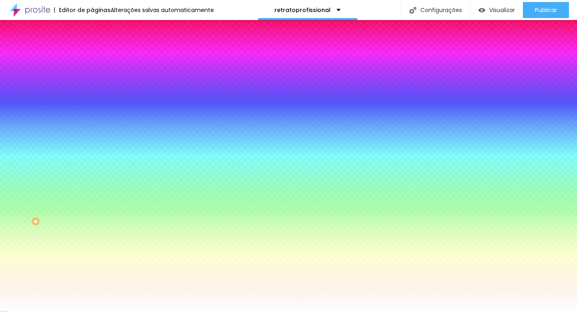
click at [92, 109] on div at bounding box center [138, 109] width 92 height 0
click at [92, 117] on div at bounding box center [138, 117] width 92 height 0
click at [92, 109] on div at bounding box center [138, 109] width 92 height 0
type input "#070000"
click at [63, 214] on div at bounding box center [288, 156] width 577 height 312
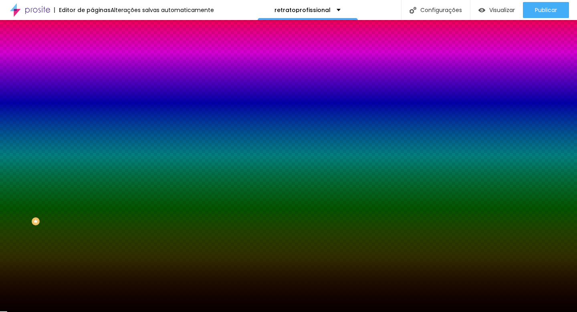
click at [92, 265] on div "Editar nulo Conteúdo Estilo Avançado Imagem de fundo Adicionar imagem Efeito da…" at bounding box center [138, 166] width 92 height 292
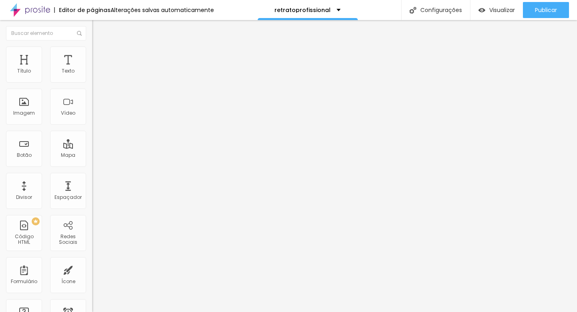
click at [97, 69] on font "Trocar imagem" at bounding box center [116, 65] width 39 height 7
click at [92, 147] on div "Proporção Original Cinema 16:9 Padrão 4:3 Quadrado 1:1 Original" at bounding box center [138, 131] width 92 height 32
click at [92, 125] on font "Original" at bounding box center [101, 122] width 19 height 7
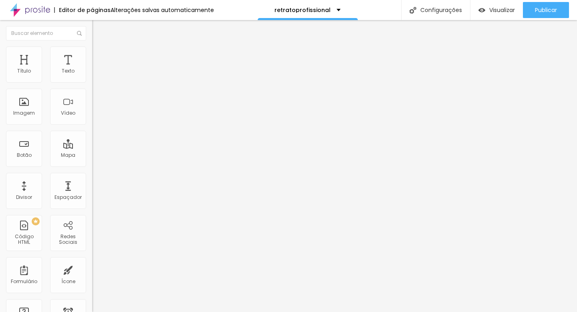
click at [92, 140] on font "Quadrado" at bounding box center [105, 136] width 26 height 7
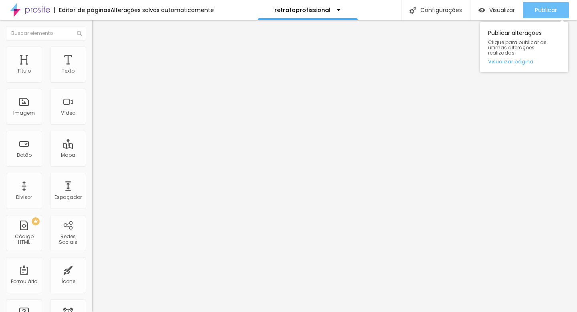
click at [455, 8] on font "Publicar" at bounding box center [546, 10] width 22 height 8
